Goal: Task Accomplishment & Management: Manage account settings

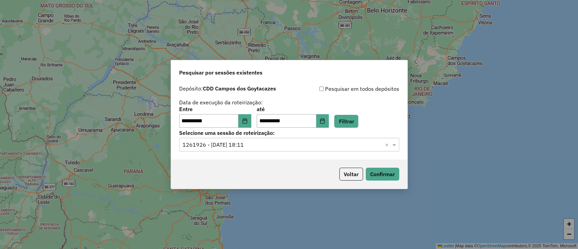
click at [347, 180] on div "Voltar Confirmar" at bounding box center [289, 173] width 236 height 29
click at [355, 172] on button "Voltar" at bounding box center [351, 173] width 24 height 13
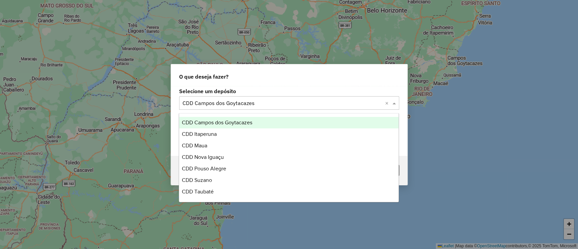
click at [282, 100] on input "text" at bounding box center [282, 103] width 200 height 8
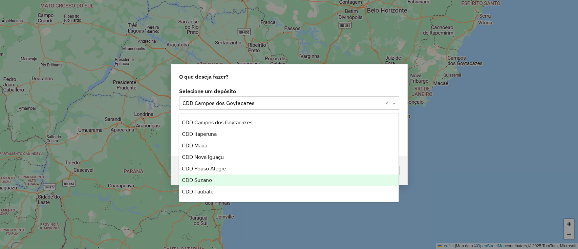
click at [216, 174] on div "CDD Suzano" at bounding box center [288, 180] width 219 height 12
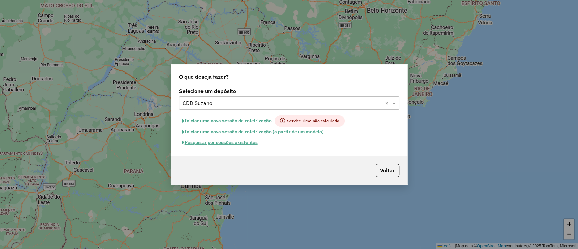
click at [226, 142] on button "Pesquisar por sessões existentes" at bounding box center [220, 142] width 82 height 10
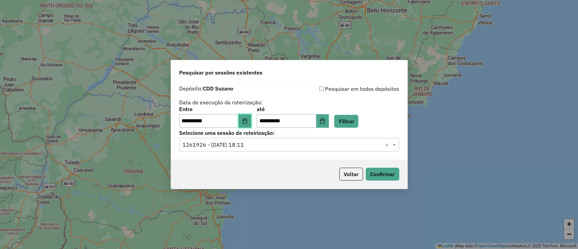
click at [246, 122] on icon "Choose Date" at bounding box center [244, 120] width 5 height 5
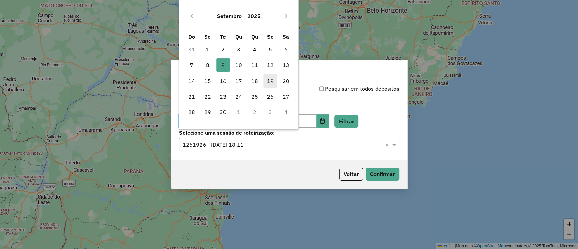
click at [272, 81] on span "19" at bounding box center [270, 81] width 14 height 14
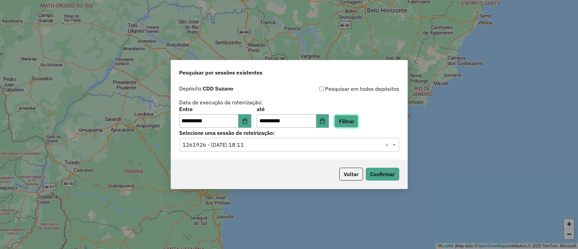
click at [355, 118] on button "Filtrar" at bounding box center [346, 121] width 24 height 13
click at [311, 152] on div "**********" at bounding box center [289, 120] width 236 height 77
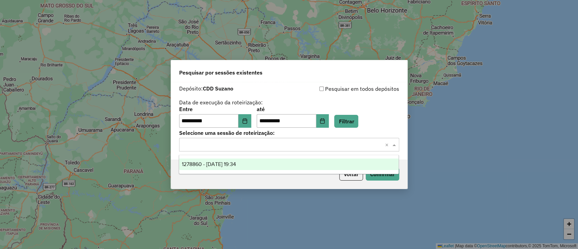
click at [320, 146] on input "text" at bounding box center [282, 145] width 200 height 8
click at [303, 165] on div "1278860 - 19/09/2025 19:34" at bounding box center [288, 164] width 219 height 12
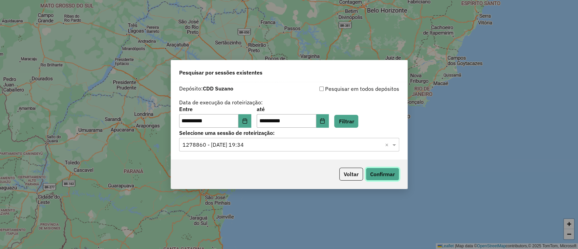
click at [376, 180] on button "Confirmar" at bounding box center [381, 173] width 33 height 13
click at [251, 117] on button "Choose Date" at bounding box center [244, 121] width 13 height 14
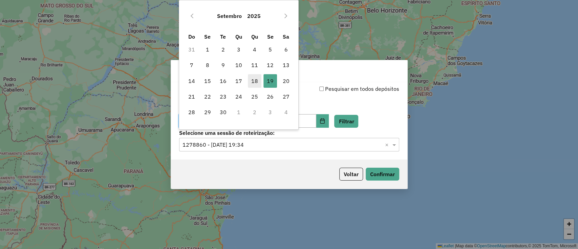
click at [255, 79] on span "18" at bounding box center [255, 81] width 14 height 14
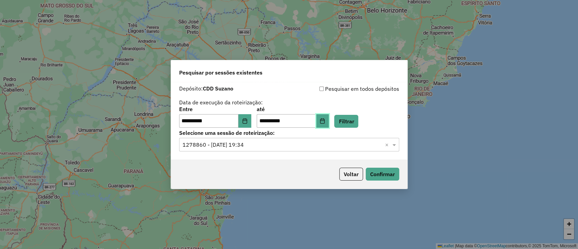
click at [325, 121] on icon "Choose Date" at bounding box center [321, 120] width 5 height 5
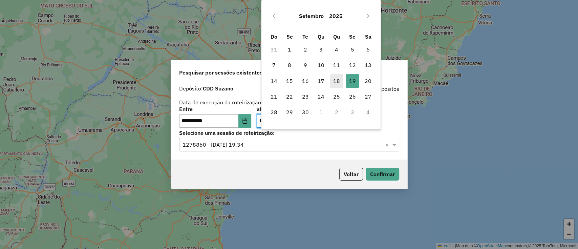
click at [333, 79] on span "18" at bounding box center [337, 81] width 14 height 14
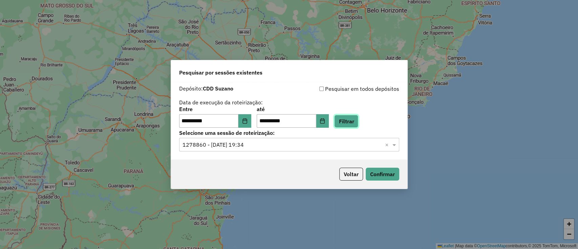
click at [358, 125] on button "Filtrar" at bounding box center [346, 121] width 24 height 13
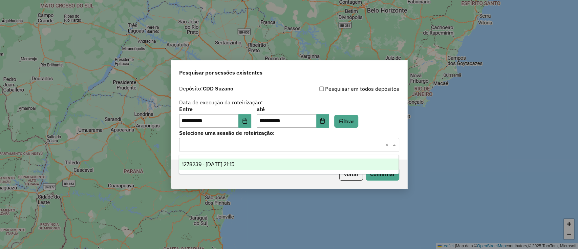
click at [338, 148] on input "text" at bounding box center [282, 145] width 200 height 8
click at [317, 166] on div "1278239 - 18/09/2025 21:15" at bounding box center [288, 164] width 219 height 12
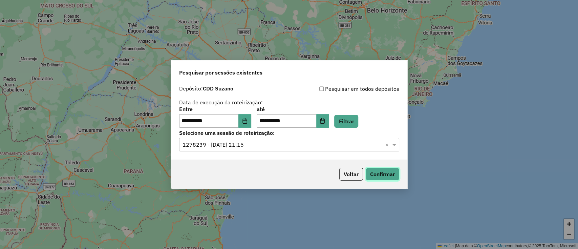
click at [376, 179] on button "Confirmar" at bounding box center [381, 173] width 33 height 13
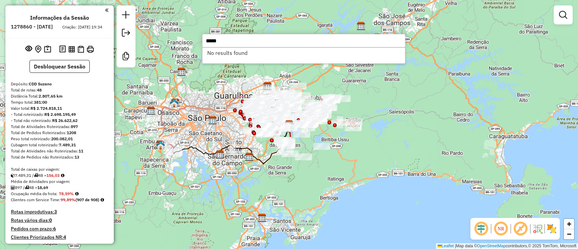
type input "*****"
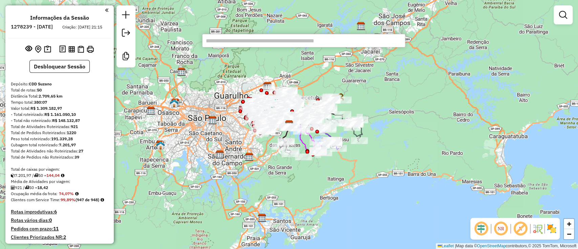
paste input "*****"
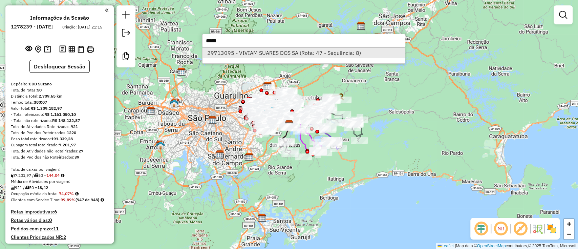
type input "*****"
click at [340, 52] on li "29713095 - VIVIAM SUARES DOS SA (Rota: 47 - Sequência: 8)" at bounding box center [303, 53] width 202 height 10
select select "**********"
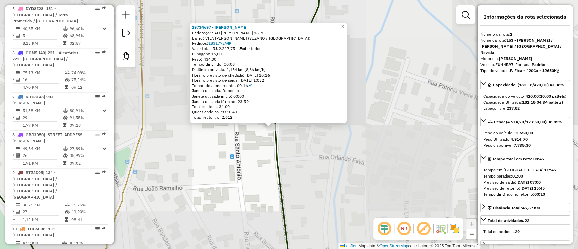
scroll to position [336, 0]
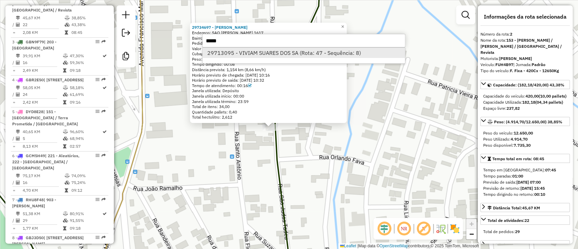
type input "*****"
click at [285, 53] on li "29713095 - VIVIAM SUARES DOS SA (Rota: 47 - Sequência: 8)" at bounding box center [303, 53] width 202 height 10
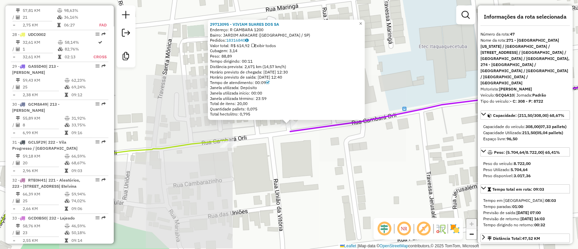
scroll to position [2405, 0]
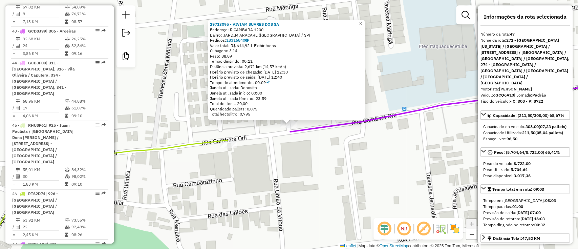
click at [389, 225] on em at bounding box center [384, 228] width 16 height 16
click at [424, 231] on em at bounding box center [423, 228] width 16 height 16
click at [452, 227] on img at bounding box center [454, 228] width 11 height 11
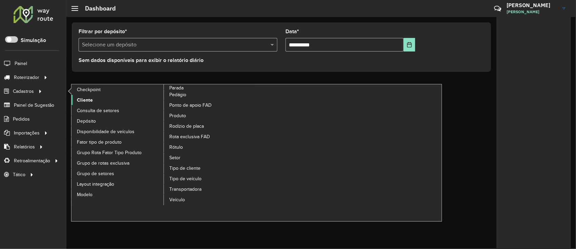
click at [81, 101] on span "Cliente" at bounding box center [85, 99] width 16 height 7
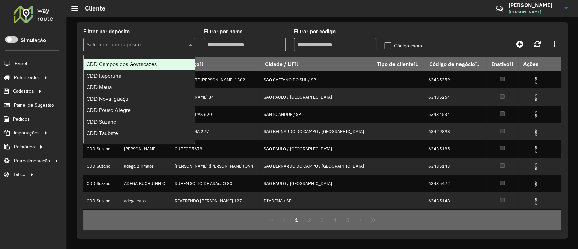
click at [181, 42] on div at bounding box center [139, 45] width 112 height 8
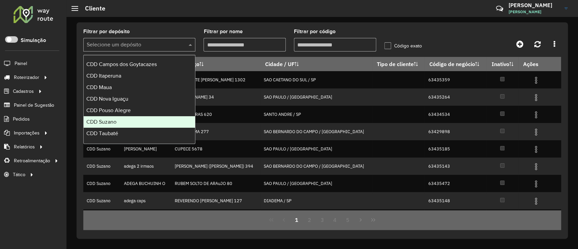
click at [122, 118] on div "CDD Suzano" at bounding box center [139, 122] width 111 height 12
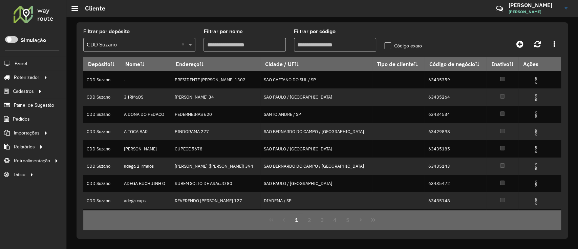
paste input "*****"
click at [345, 45] on input "Filtrar por código" at bounding box center [335, 45] width 82 height 14
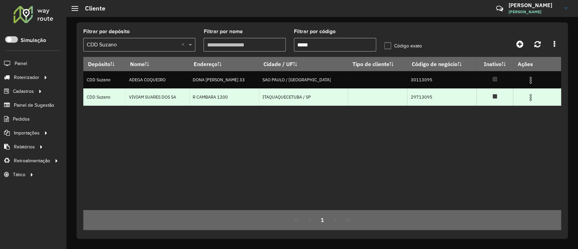
type input "*****"
click at [526, 98] on img at bounding box center [530, 97] width 8 height 8
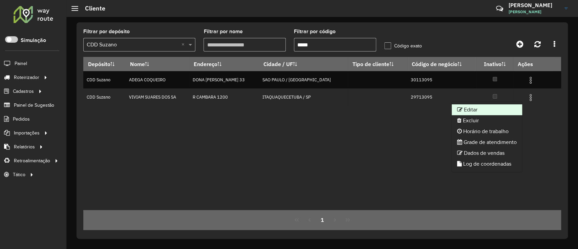
click at [504, 106] on li "Editar" at bounding box center [486, 109] width 70 height 11
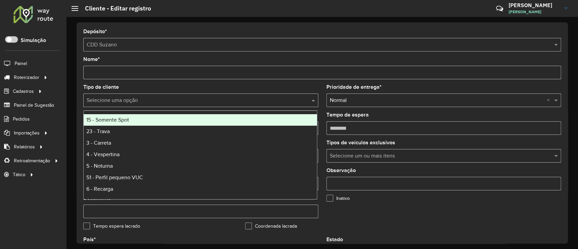
click at [250, 102] on input "text" at bounding box center [194, 100] width 215 height 8
type input "*"
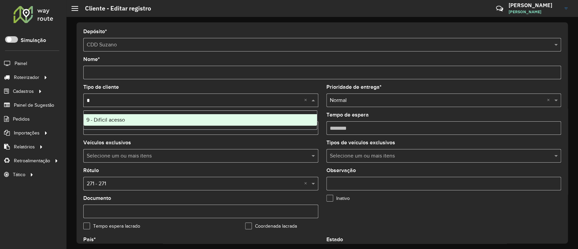
click at [220, 117] on div "9 - Difícil acesso" at bounding box center [200, 120] width 233 height 12
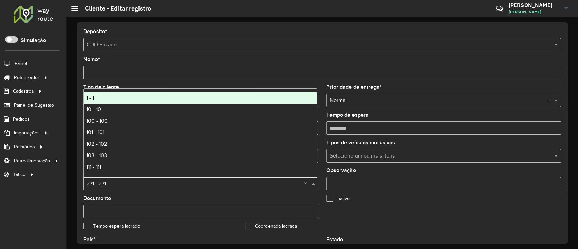
click at [157, 188] on div "Selecione uma opção × 271 - 271 ×" at bounding box center [200, 184] width 235 height 14
type input "*"
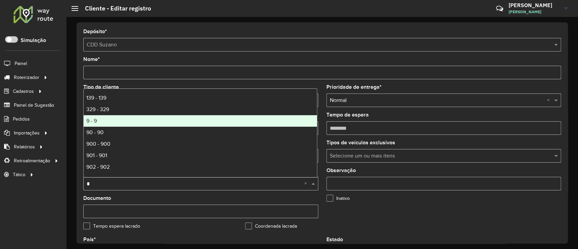
click at [129, 121] on div "9 - 9" at bounding box center [200, 121] width 233 height 12
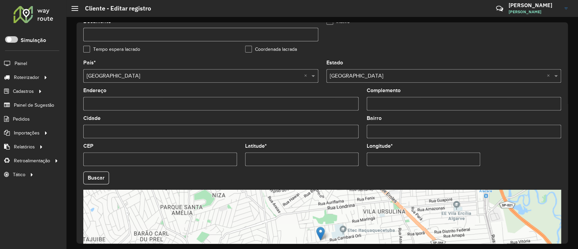
scroll to position [255, 0]
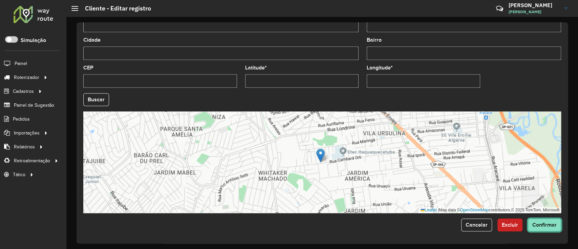
click at [545, 229] on button "Confirmar" at bounding box center [544, 224] width 33 height 13
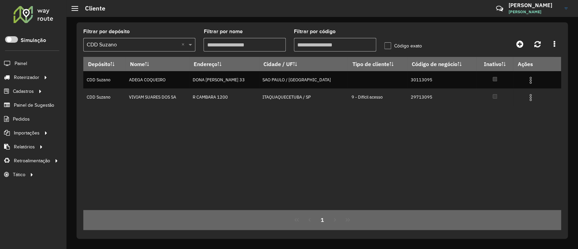
click at [325, 45] on input "Filtrar por código" at bounding box center [335, 45] width 82 height 14
paste input "text"
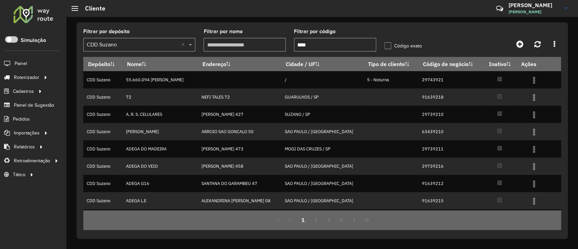
type input "****"
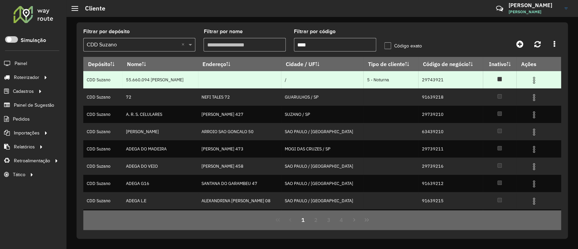
click at [533, 85] on td at bounding box center [536, 79] width 41 height 17
click at [531, 80] on img at bounding box center [534, 80] width 8 height 8
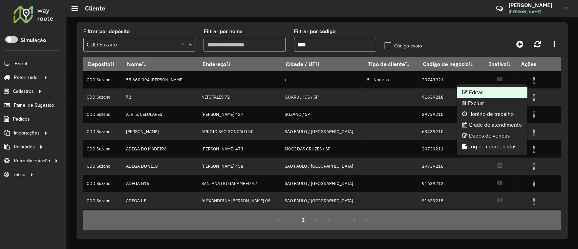
click at [514, 89] on li "Editar" at bounding box center [491, 92] width 70 height 11
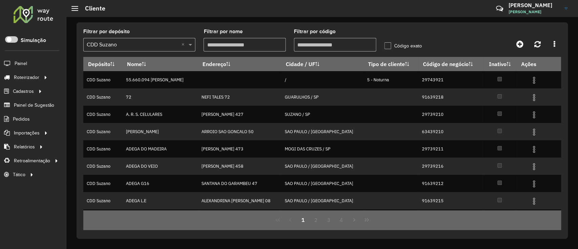
click at [320, 47] on input "Filtrar por código" at bounding box center [335, 45] width 82 height 14
paste input "****"
click at [320, 47] on input "********" at bounding box center [335, 45] width 82 height 14
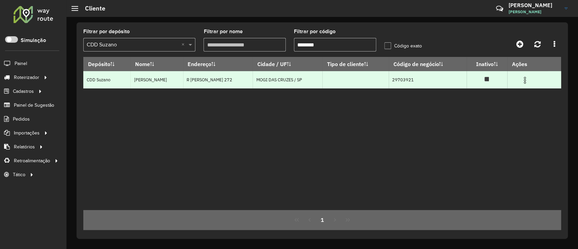
type input "********"
click at [523, 85] on td at bounding box center [527, 79] width 41 height 17
click at [524, 83] on img at bounding box center [524, 80] width 8 height 8
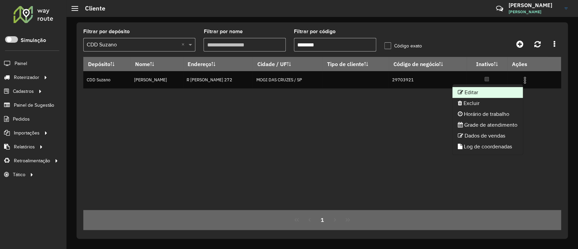
click at [504, 89] on li "Editar" at bounding box center [487, 92] width 70 height 11
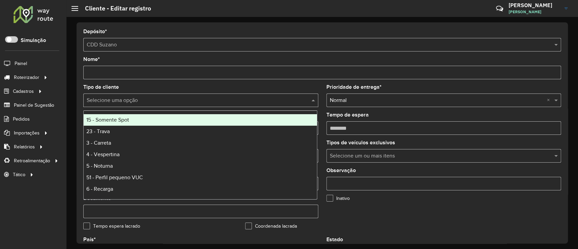
click at [155, 98] on input "text" at bounding box center [194, 100] width 215 height 8
type input "*"
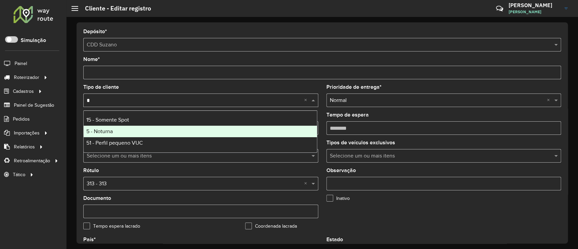
click at [126, 130] on div "5 - Noturna" at bounding box center [200, 132] width 233 height 12
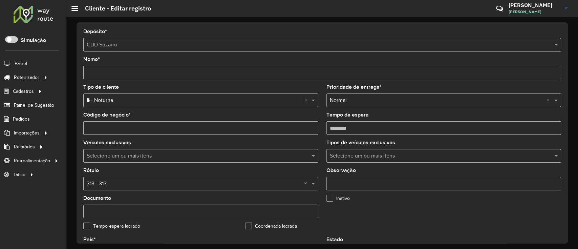
click at [111, 176] on div "Rótulo Selecione uma opção × 313 - 313 ×" at bounding box center [200, 179] width 235 height 22
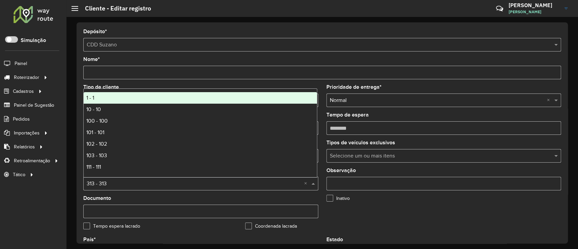
click at [118, 184] on input "text" at bounding box center [194, 184] width 215 height 8
type input "*"
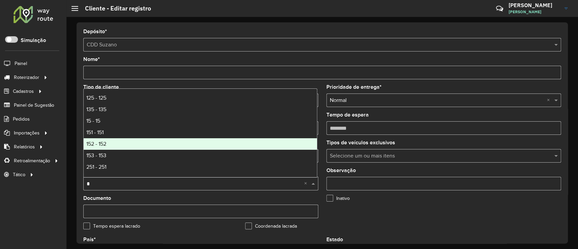
scroll to position [27, 0]
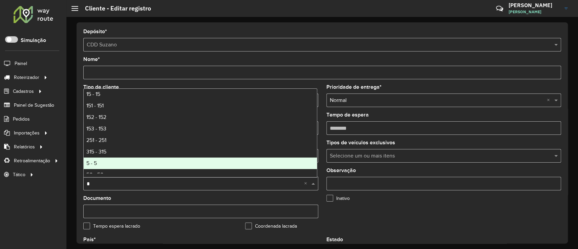
click at [117, 159] on div "5 - 5" at bounding box center [200, 163] width 233 height 12
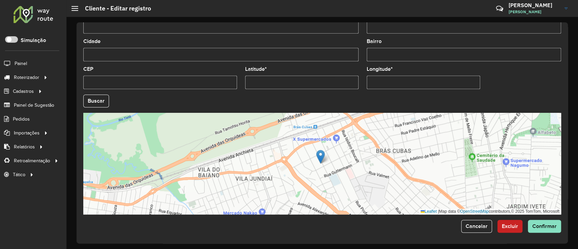
scroll to position [255, 0]
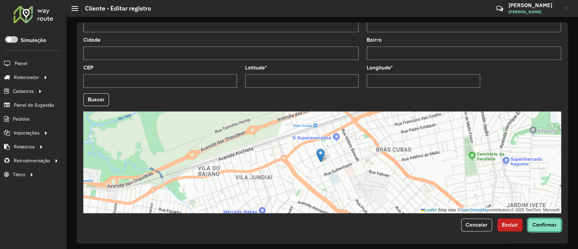
click at [541, 225] on span "Confirmar" at bounding box center [544, 225] width 24 height 6
